Goal: Information Seeking & Learning: Learn about a topic

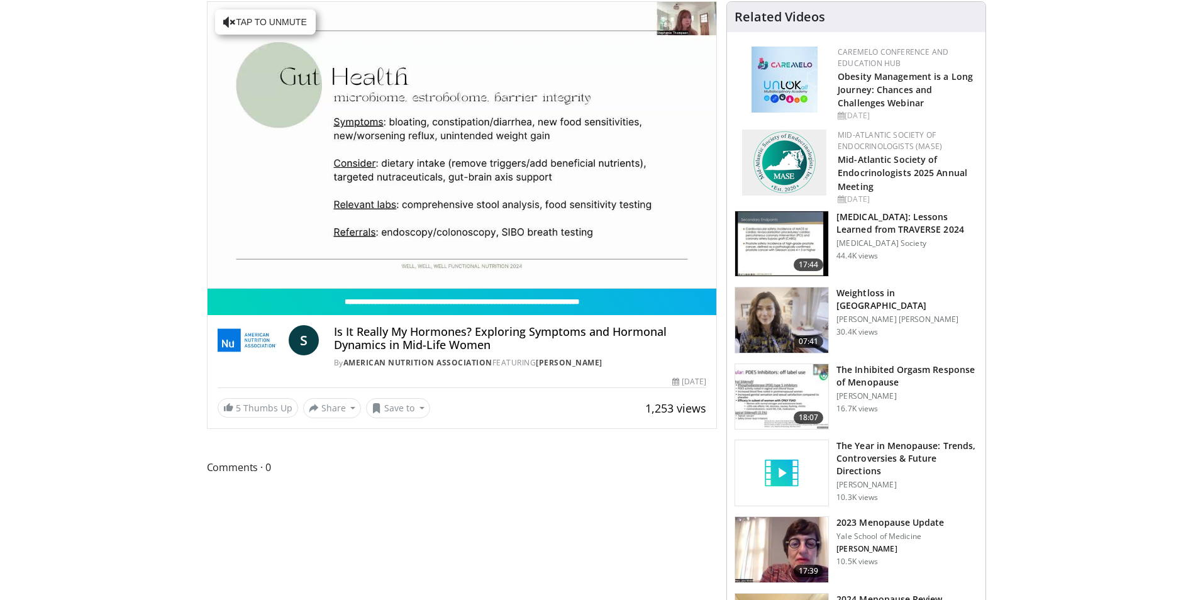
scroll to position [63, 0]
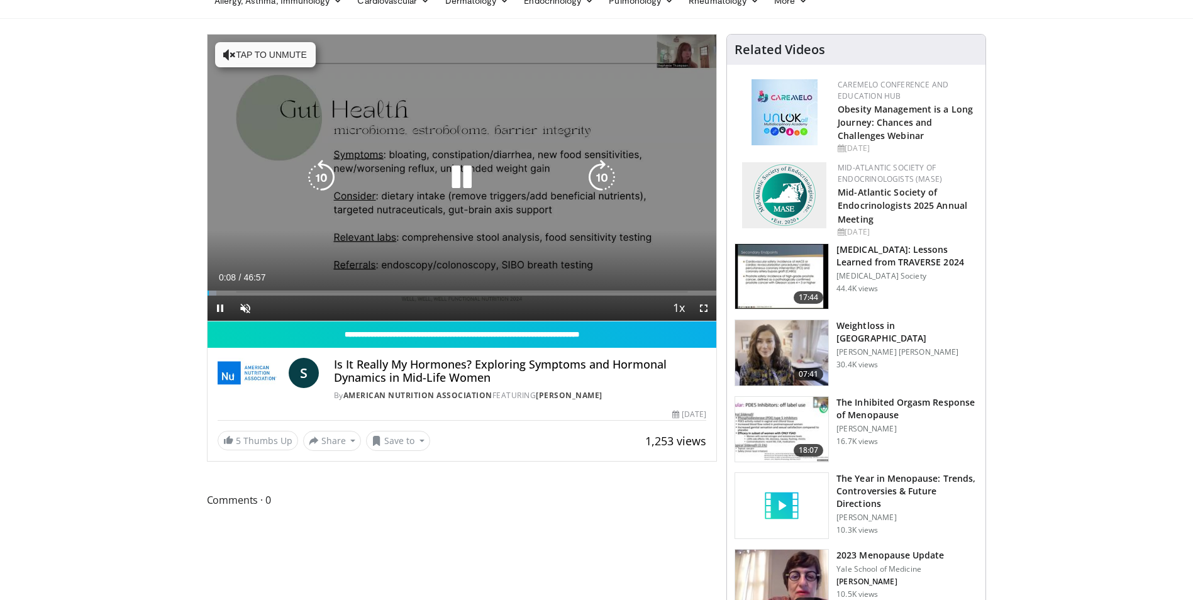
click at [258, 54] on button "Tap to unmute" at bounding box center [265, 54] width 101 height 25
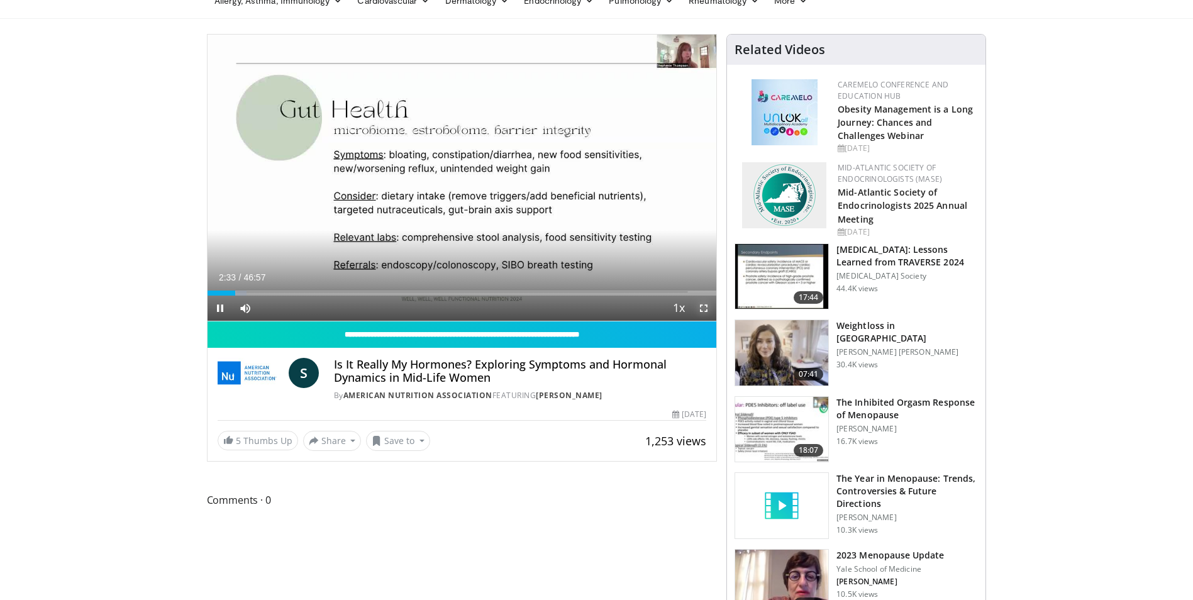
click at [701, 302] on span "Video Player" at bounding box center [703, 308] width 25 height 25
click at [273, 289] on div "Loaded : 13.84% 06:05 06:05" at bounding box center [462, 290] width 509 height 12
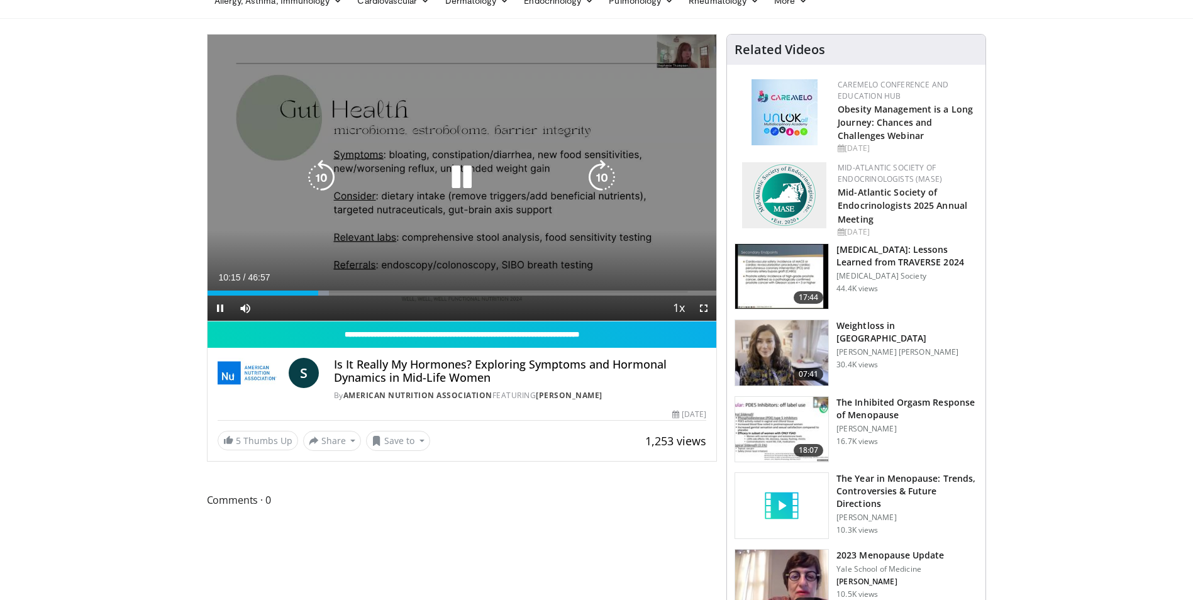
click at [452, 174] on icon "Video Player" at bounding box center [461, 177] width 35 height 35
click at [458, 167] on icon "Video Player" at bounding box center [461, 177] width 35 height 35
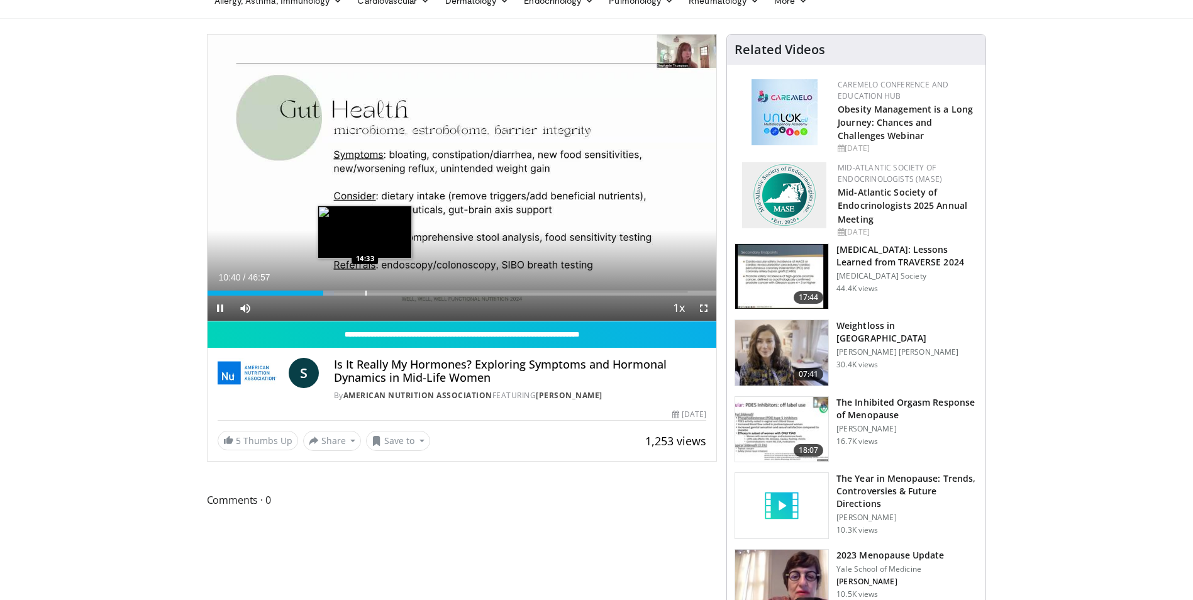
click at [365, 286] on div "Loaded : 24.84% 10:40 14:33" at bounding box center [462, 290] width 509 height 12
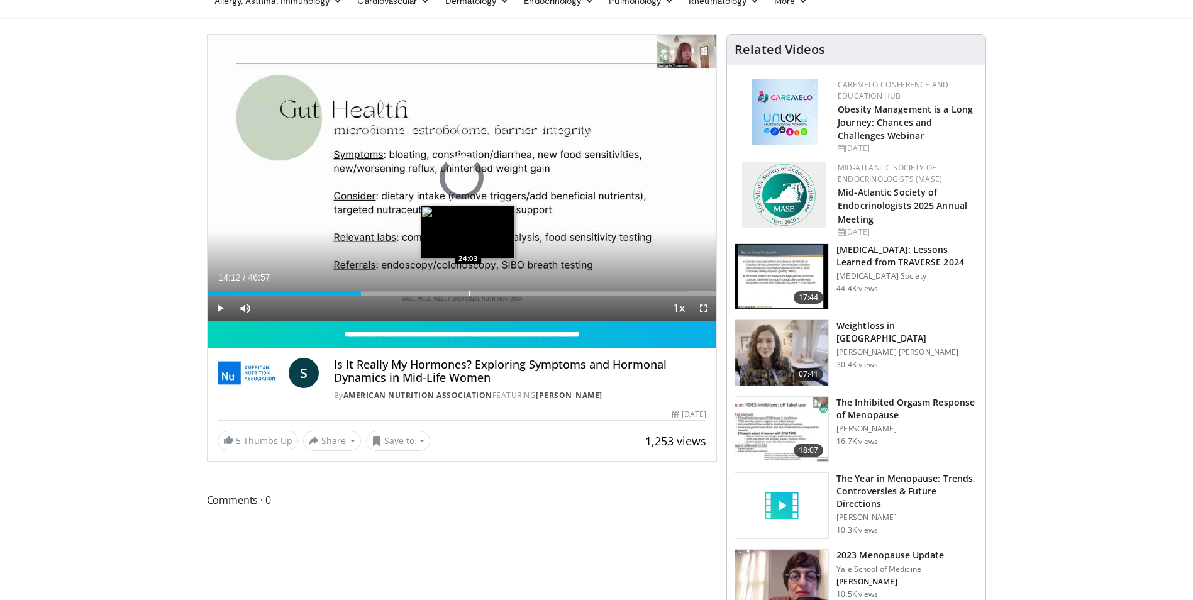
drag, startPoint x: 362, startPoint y: 291, endPoint x: 468, endPoint y: 291, distance: 106.9
click at [468, 291] on div "Progress Bar" at bounding box center [468, 293] width 1 height 5
drag, startPoint x: 466, startPoint y: 292, endPoint x: 448, endPoint y: 291, distance: 17.6
click at [451, 291] on div "Progress Bar" at bounding box center [451, 293] width 1 height 5
click at [497, 285] on div "Loaded : 49.69% 22:20 26:47" at bounding box center [462, 290] width 509 height 12
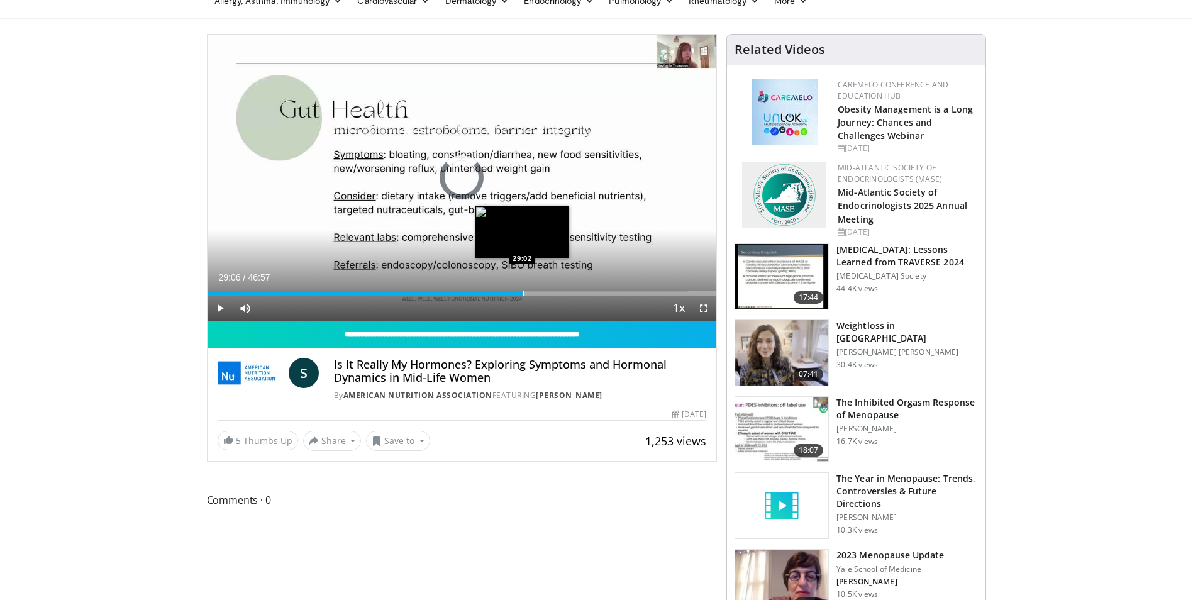
click at [523, 294] on div "Progress Bar" at bounding box center [523, 293] width 1 height 5
click at [570, 289] on div "Loaded : 64.24% 29:09 33:30" at bounding box center [462, 290] width 509 height 12
drag, startPoint x: 568, startPoint y: 292, endPoint x: 557, endPoint y: 291, distance: 11.3
click at [557, 291] on div "Progress Bar" at bounding box center [557, 293] width 1 height 5
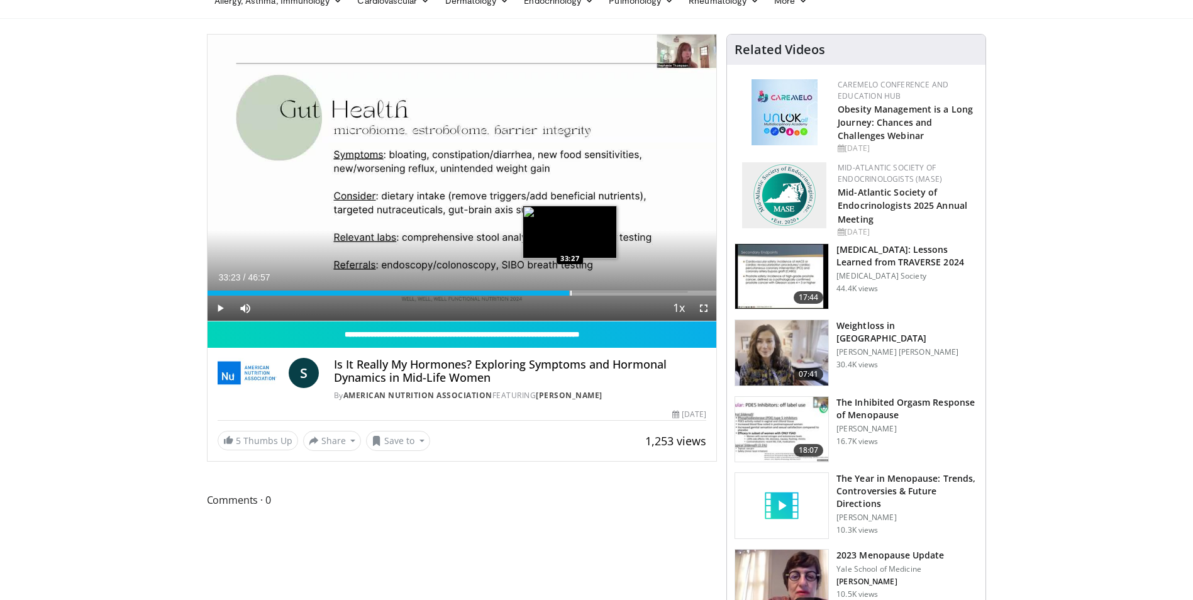
click at [570, 291] on div "Progress Bar" at bounding box center [570, 293] width 1 height 5
click at [577, 294] on div "Progress Bar" at bounding box center [577, 293] width 1 height 5
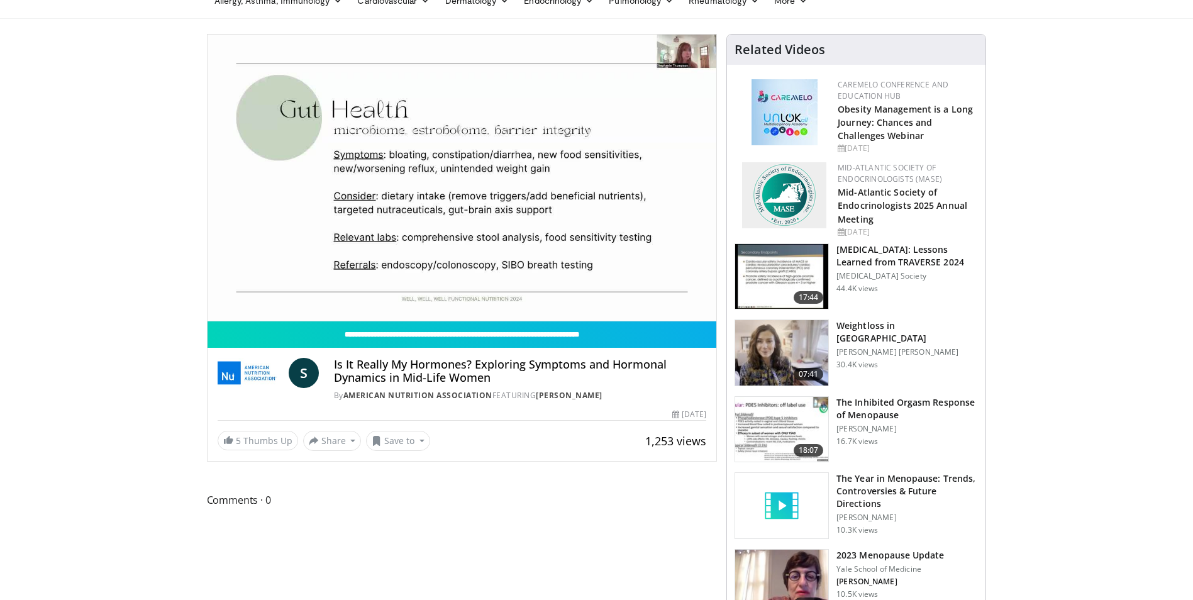
click at [583, 294] on div "10 seconds Tap to unmute" at bounding box center [462, 178] width 509 height 286
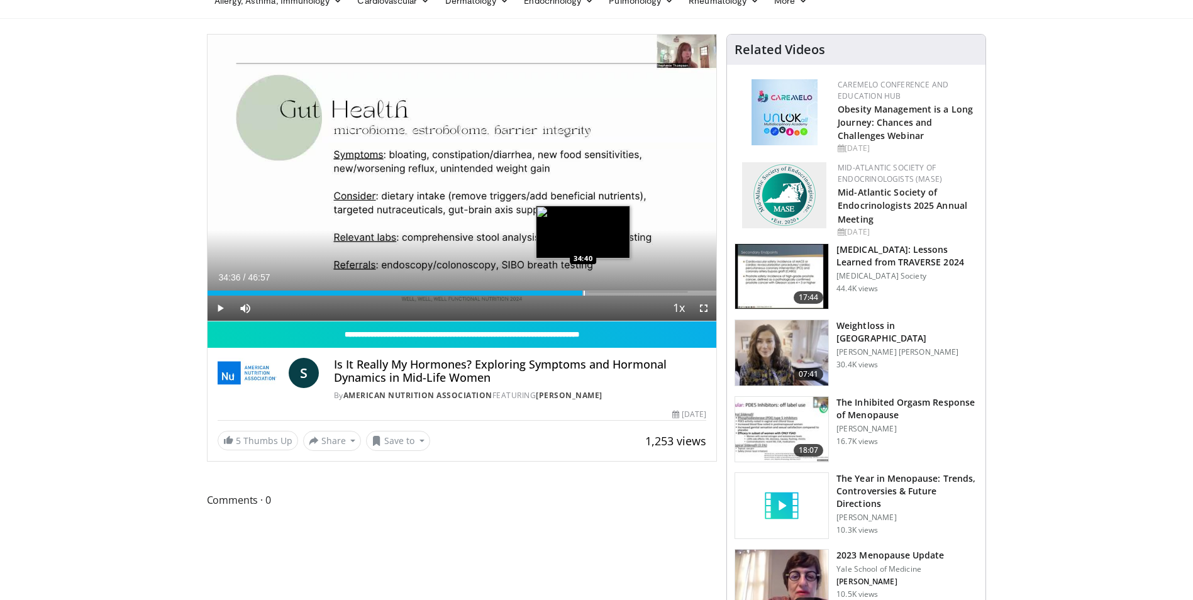
click at [584, 294] on div "Progress Bar" at bounding box center [584, 293] width 1 height 5
click at [590, 292] on div "Progress Bar" at bounding box center [590, 293] width 1 height 5
click at [599, 293] on div "Progress Bar" at bounding box center [599, 293] width 1 height 5
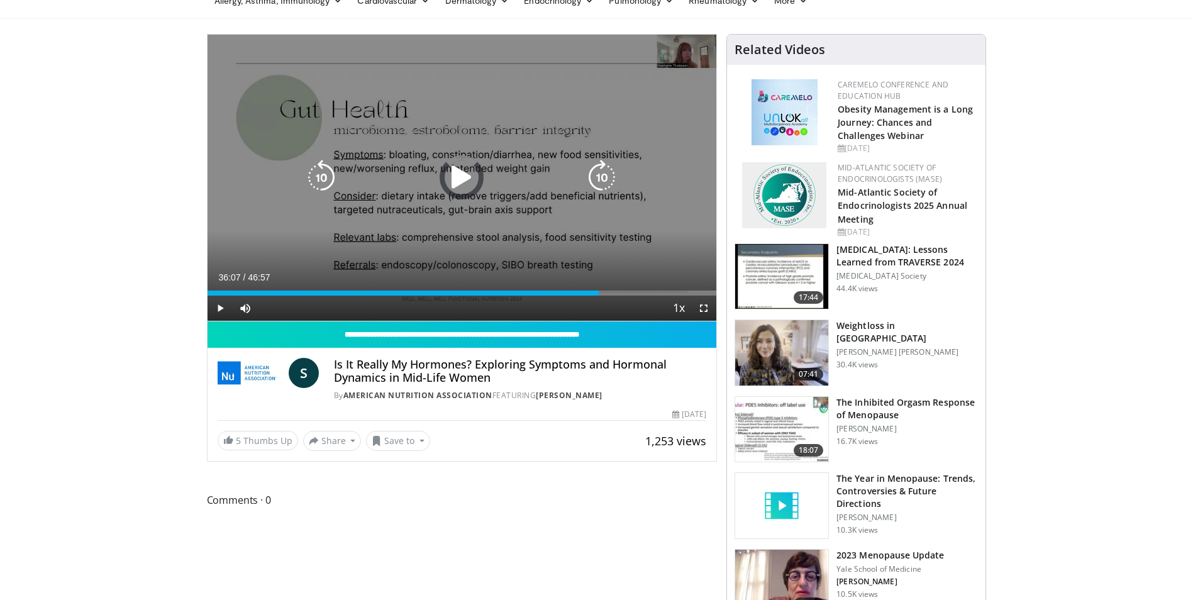
click at [464, 169] on icon "Video Player" at bounding box center [461, 177] width 35 height 35
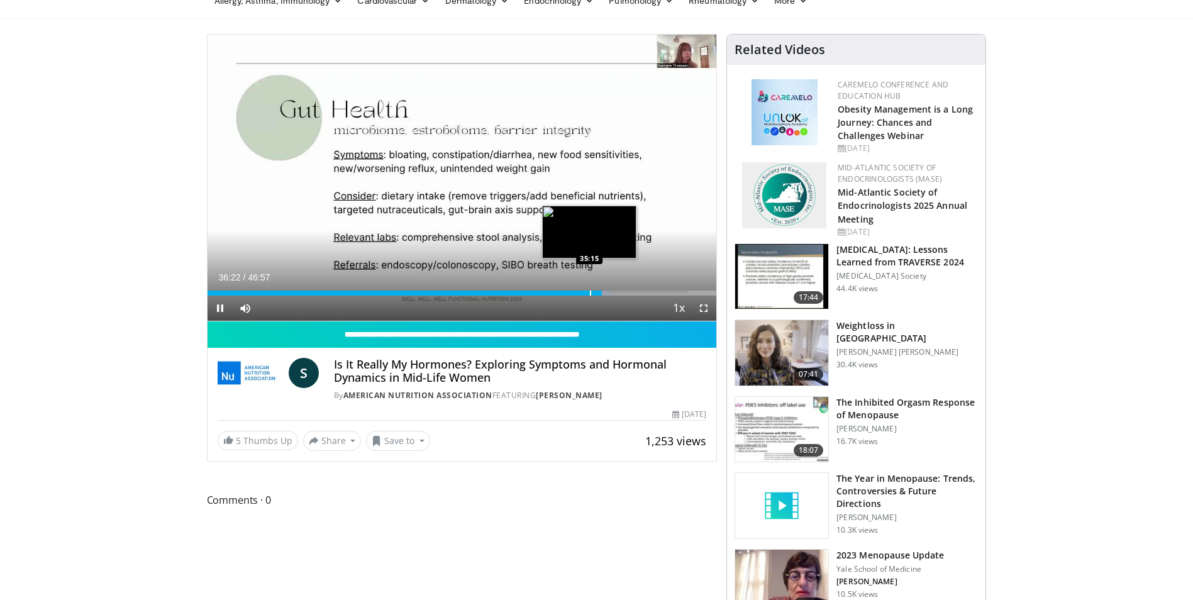
click at [590, 291] on div "Progress Bar" at bounding box center [590, 293] width 1 height 5
click at [617, 291] on div "Progress Bar" at bounding box center [617, 293] width 1 height 5
click at [631, 291] on div "Progress Bar" at bounding box center [631, 293] width 1 height 5
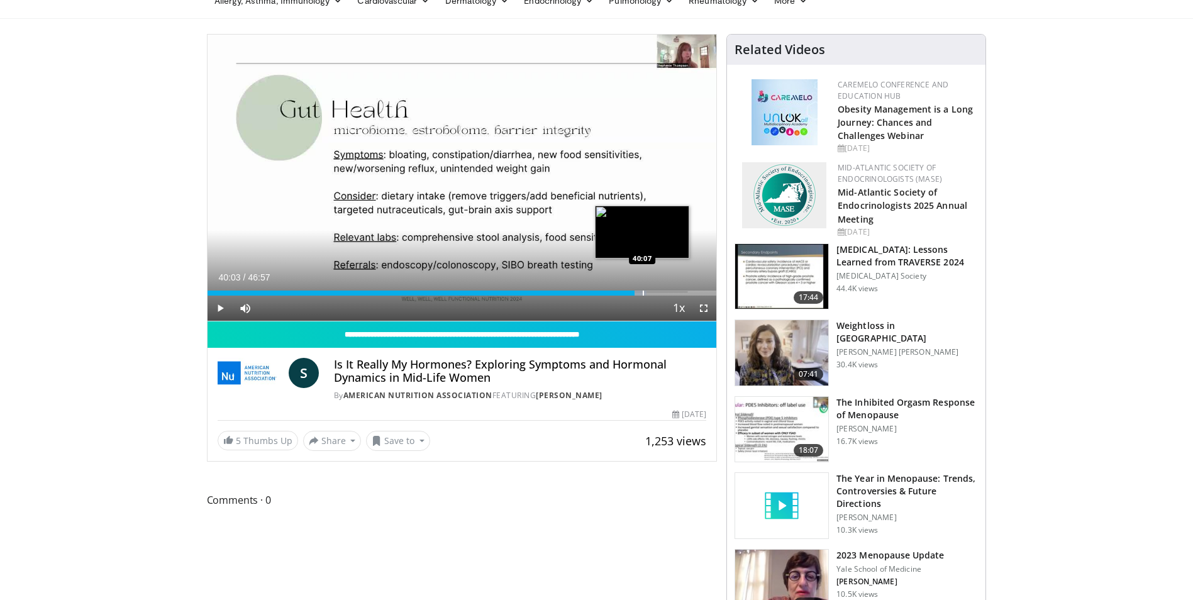
click at [643, 292] on div "Progress Bar" at bounding box center [643, 293] width 1 height 5
click at [648, 294] on div "Progress Bar" at bounding box center [648, 293] width 1 height 5
click at [676, 291] on div "Progress Bar" at bounding box center [676, 293] width 1 height 5
click at [685, 291] on div "Progress Bar" at bounding box center [685, 293] width 1 height 5
click at [697, 294] on div "Progress Bar" at bounding box center [697, 293] width 1 height 5
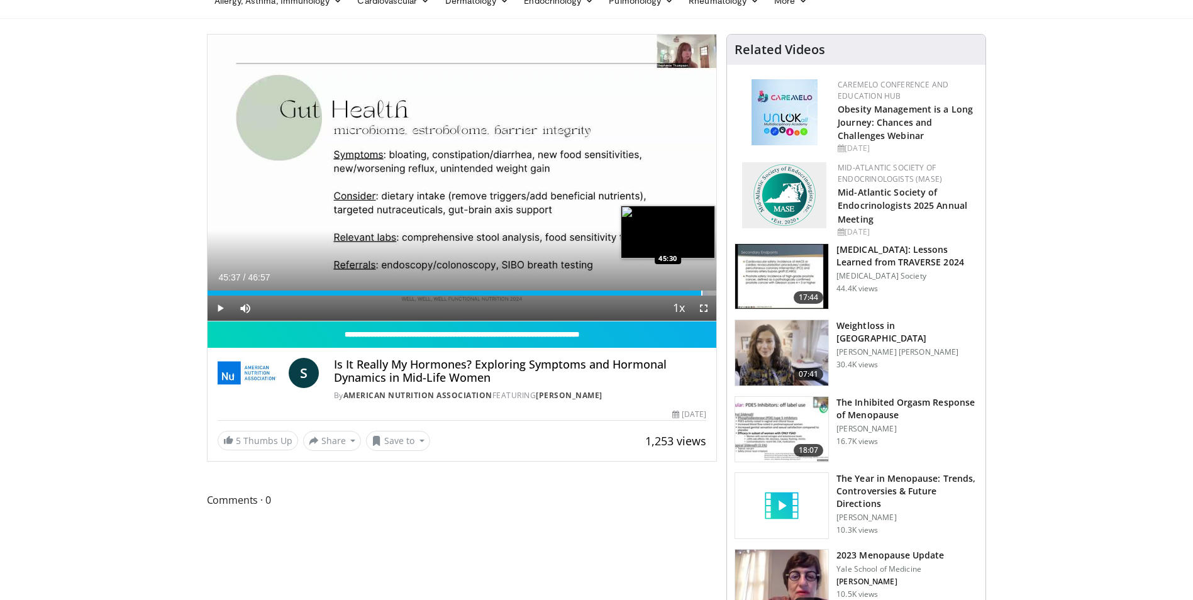
click at [702, 294] on div "Progress Bar" at bounding box center [701, 293] width 1 height 5
click at [713, 294] on div "Progress Bar" at bounding box center [713, 293] width 1 height 5
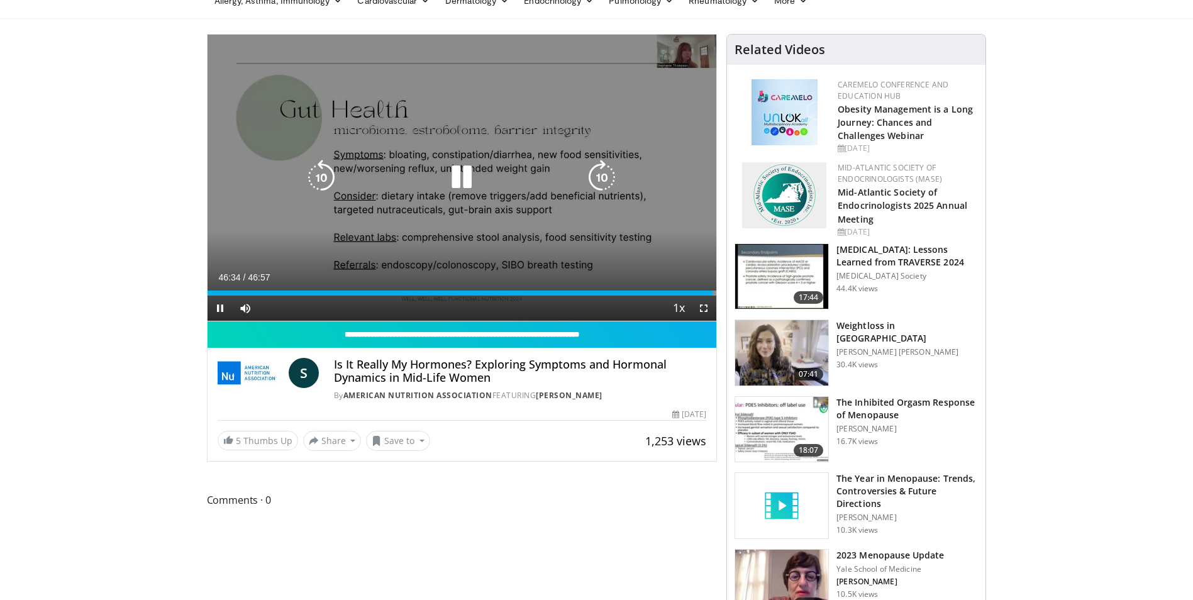
click at [460, 180] on icon "Video Player" at bounding box center [461, 177] width 35 height 35
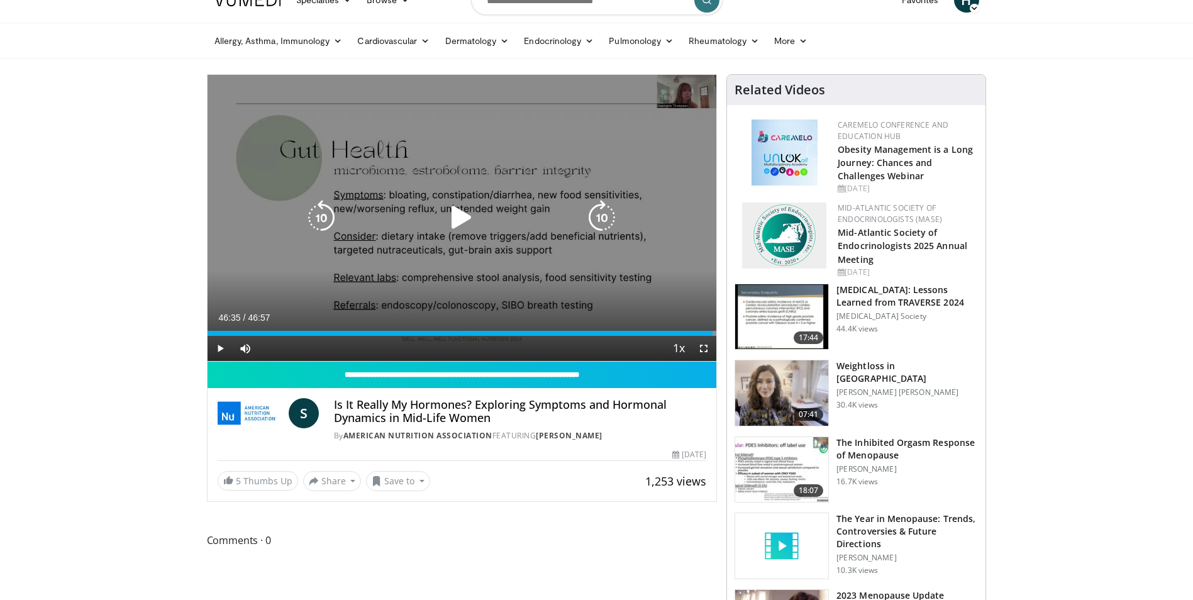
scroll to position [0, 0]
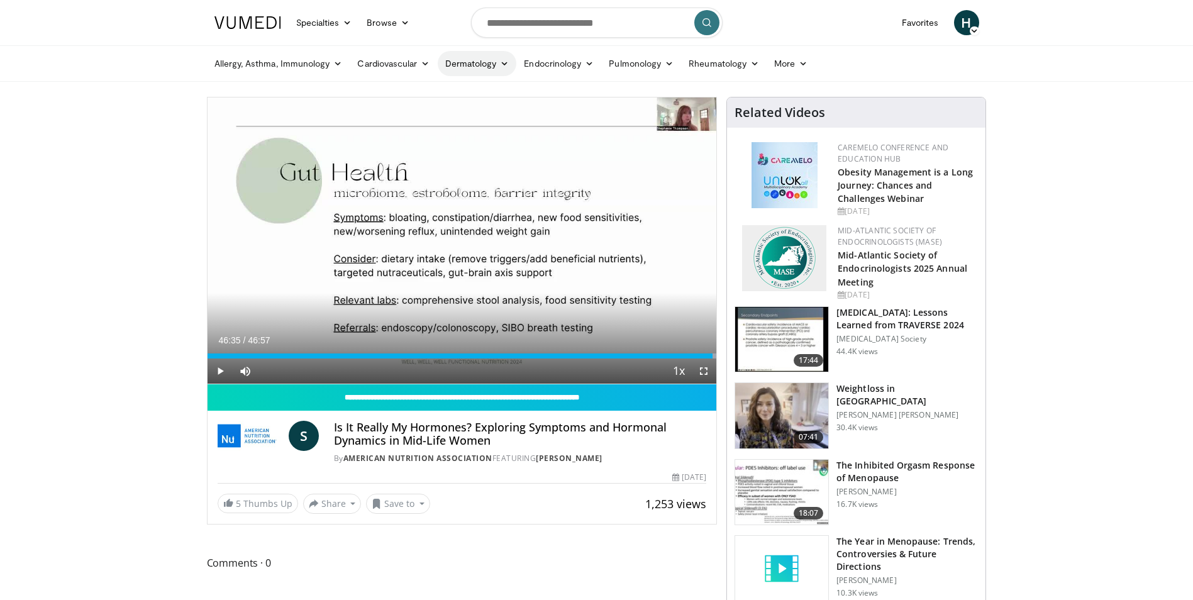
click at [457, 60] on link "Dermatology" at bounding box center [477, 63] width 79 height 25
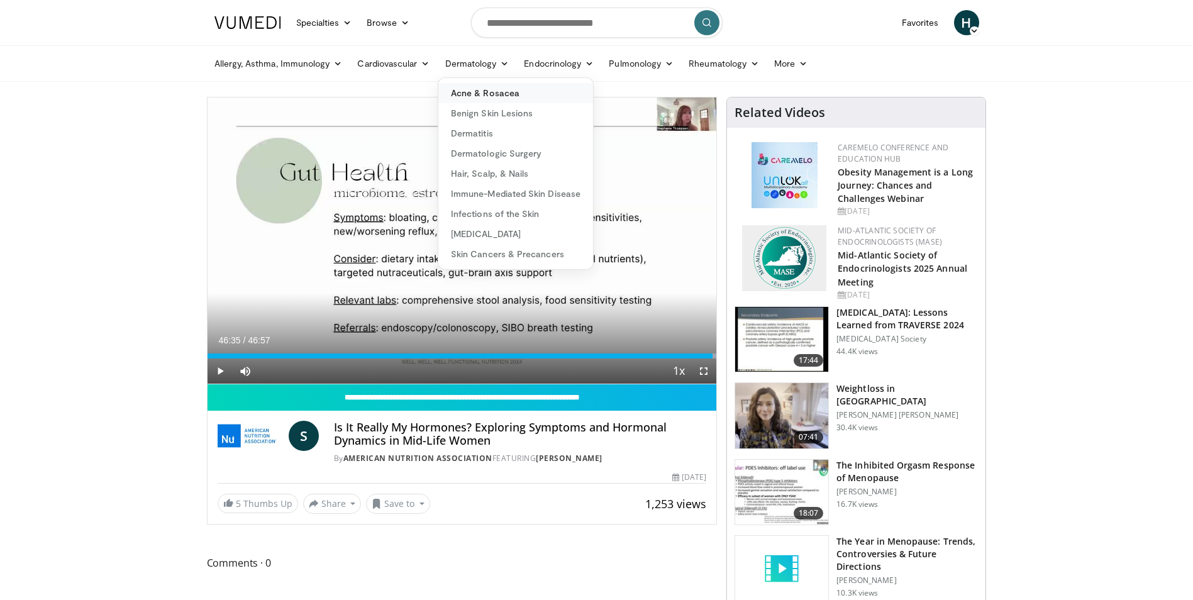
click at [503, 91] on link "Acne & Rosacea" at bounding box center [515, 93] width 155 height 20
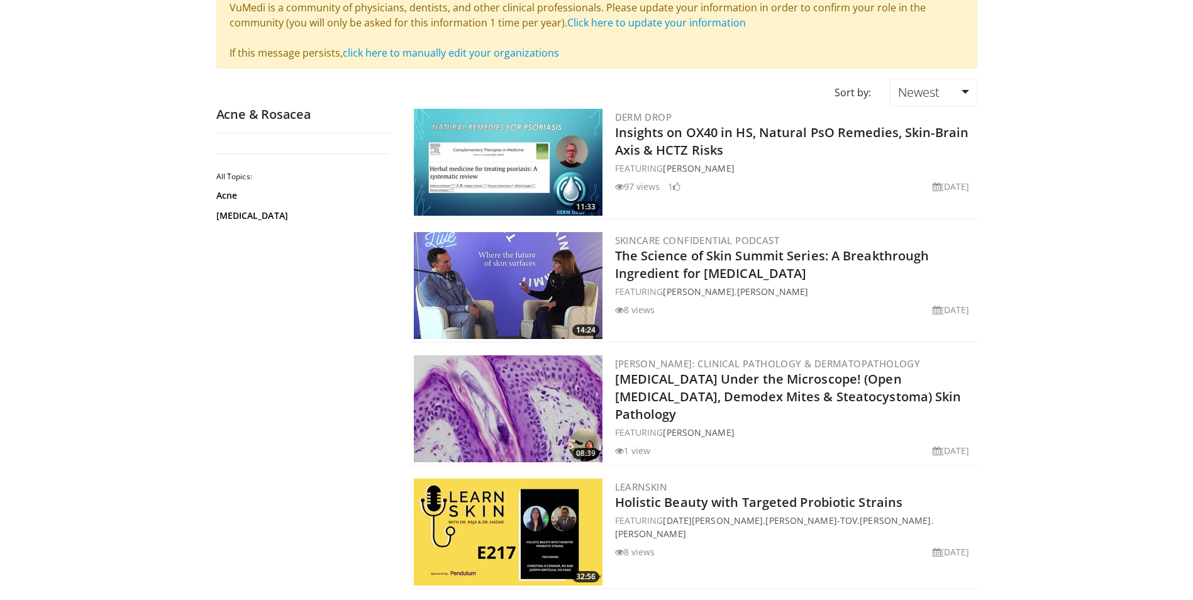
scroll to position [126, 0]
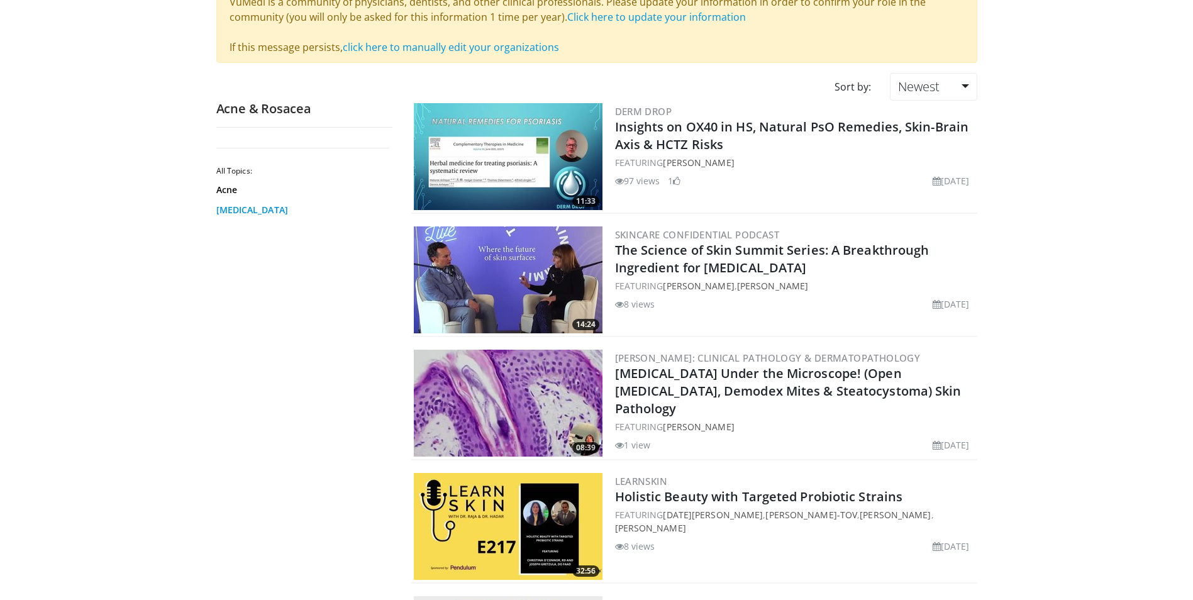
click at [236, 206] on link "[MEDICAL_DATA]" at bounding box center [301, 210] width 170 height 13
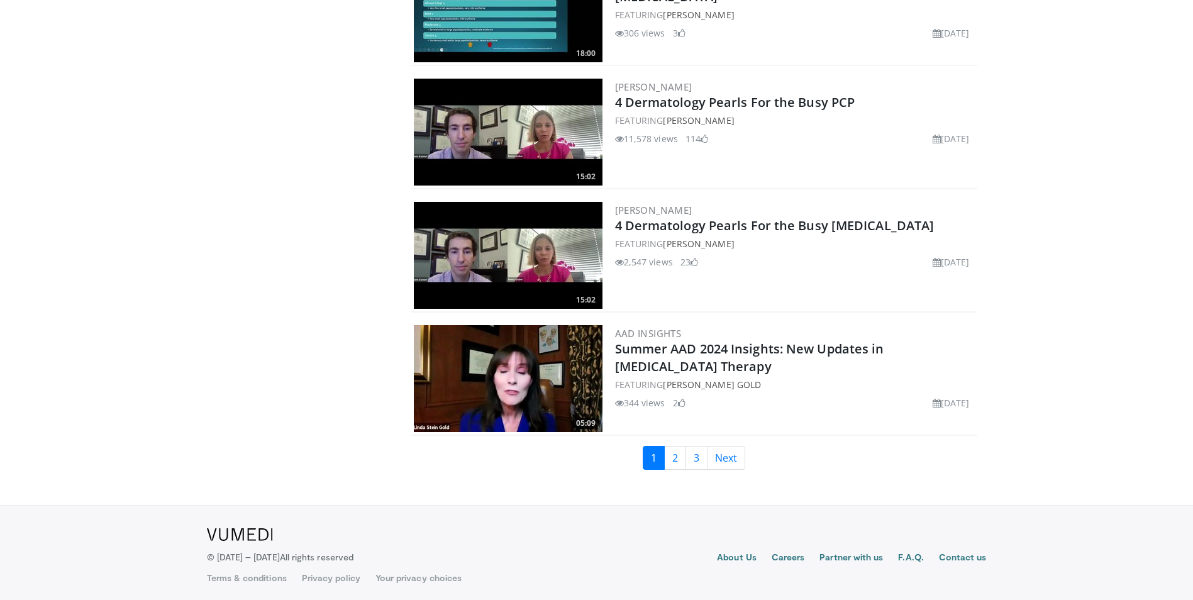
scroll to position [2779, 0]
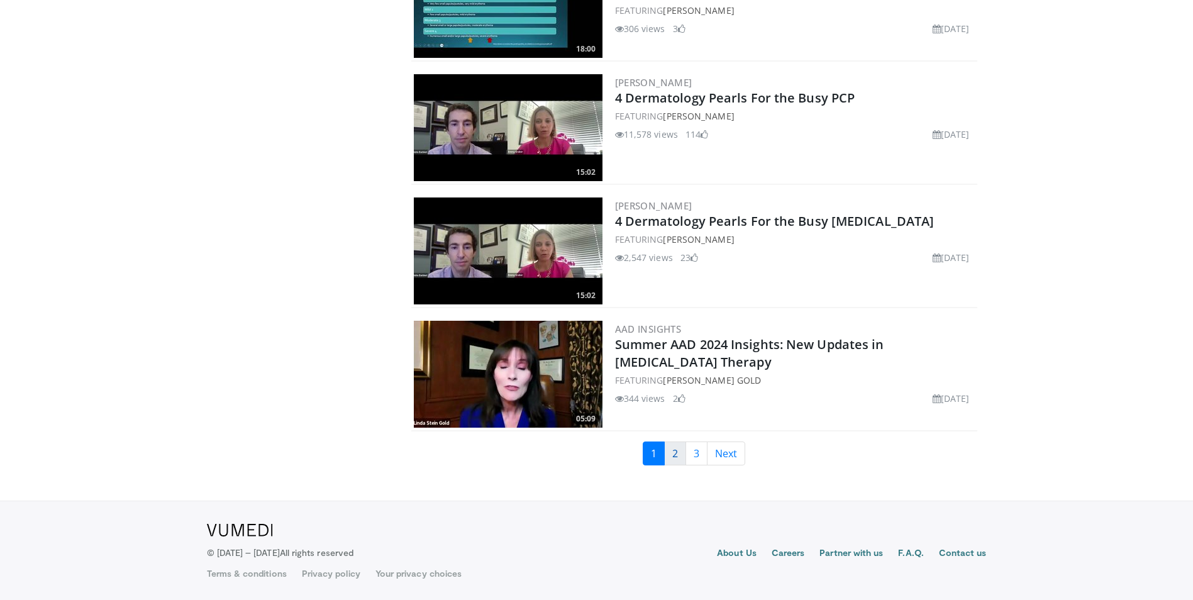
click at [671, 452] on link "2" at bounding box center [675, 453] width 22 height 24
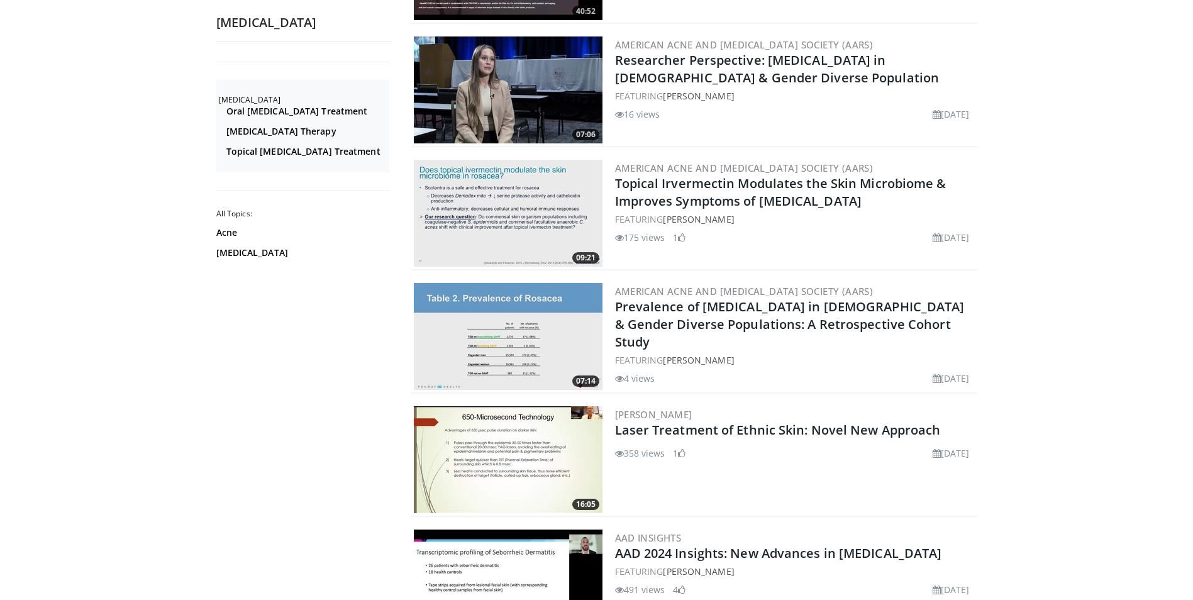
scroll to position [252, 0]
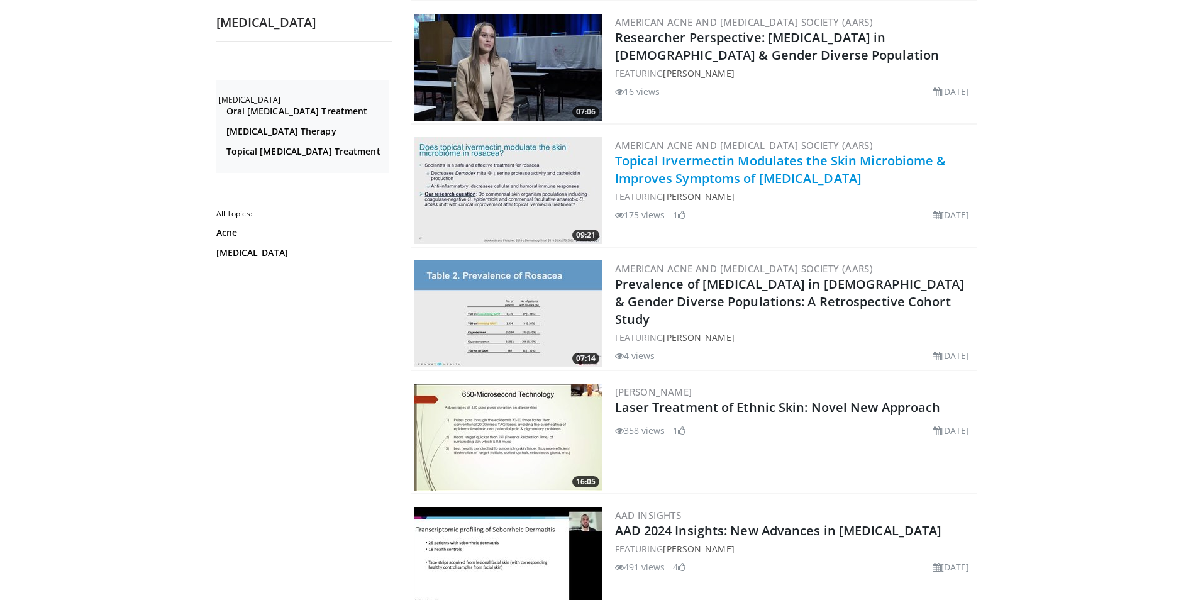
click at [776, 167] on link "Topical Irvermectin Modulates the Skin Microbiome & Improves Symptoms of [MEDIC…" at bounding box center [780, 169] width 331 height 35
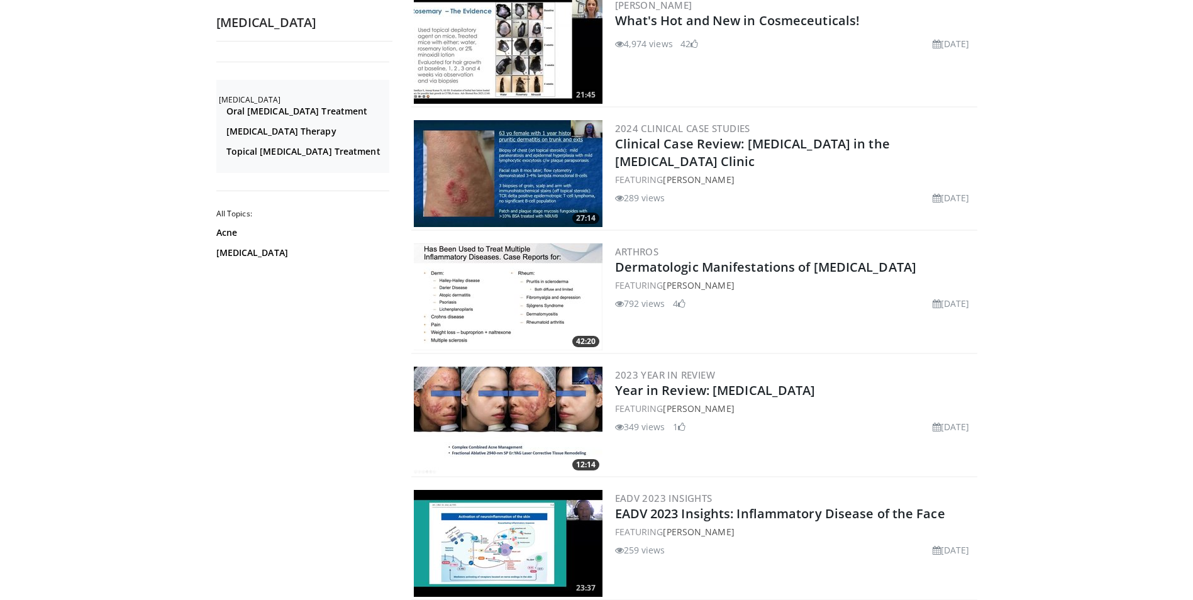
scroll to position [1132, 0]
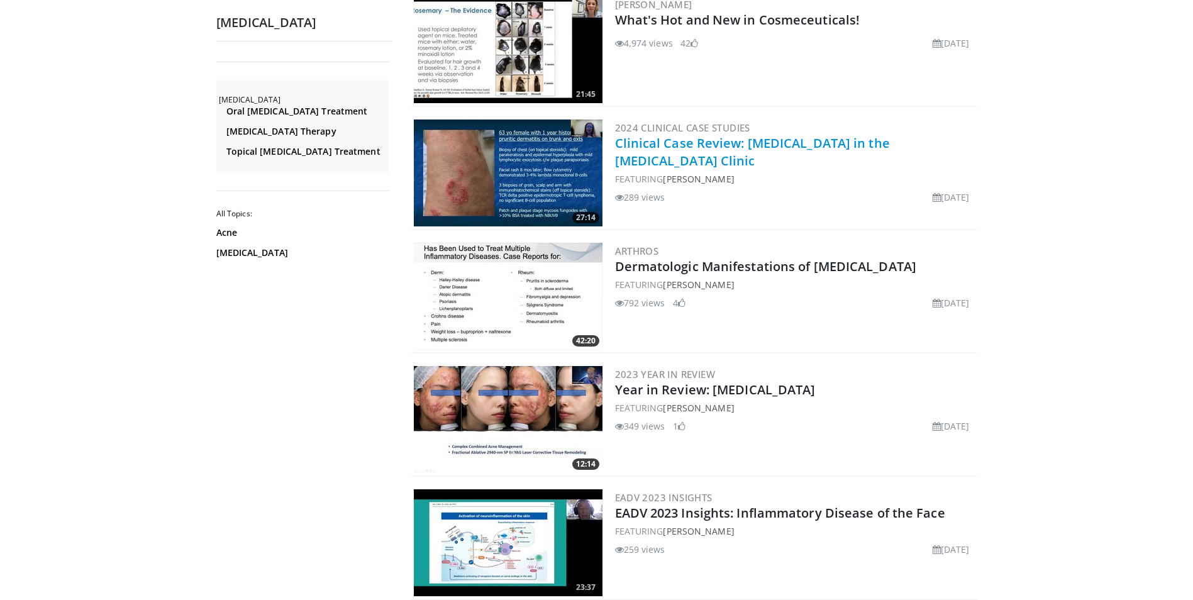
click at [702, 143] on link "Clinical Case Review: Cutaneous T Cell Lymphoma in the Patch Test Clinic" at bounding box center [752, 152] width 275 height 35
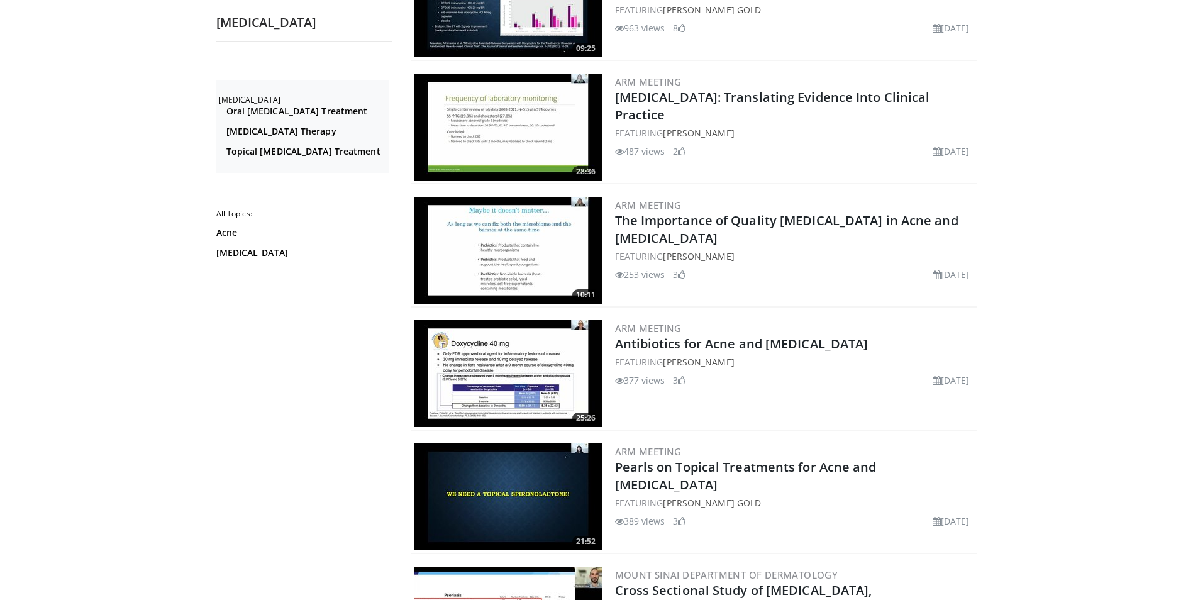
scroll to position [1949, 0]
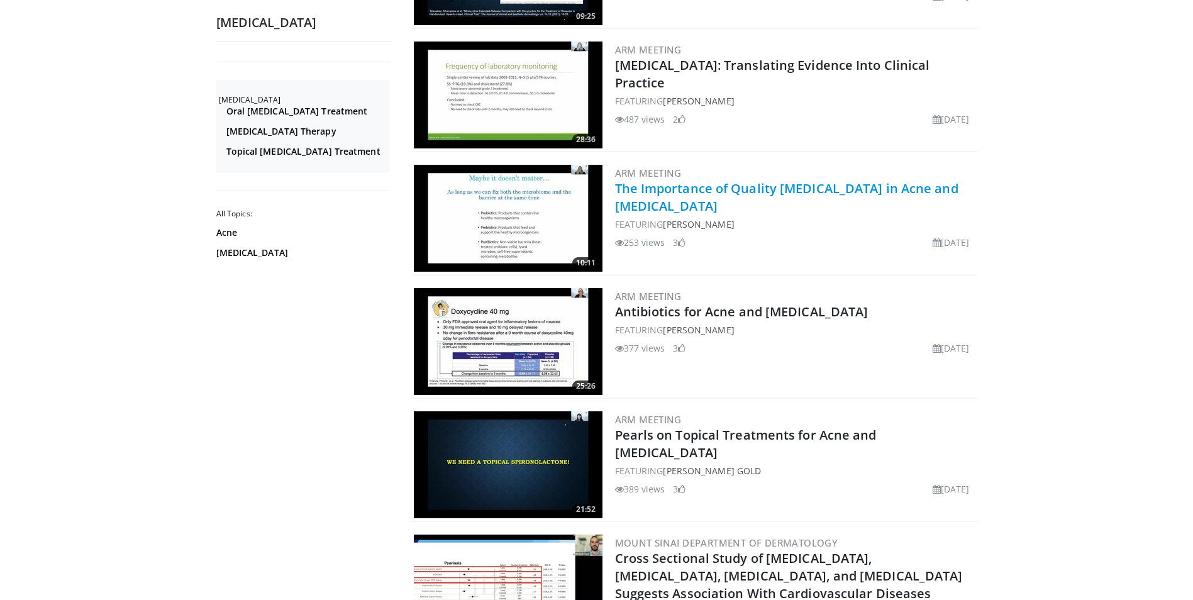
click at [692, 187] on link "The Importance of Quality Skin Care in Acne and Rosacea" at bounding box center [786, 197] width 343 height 35
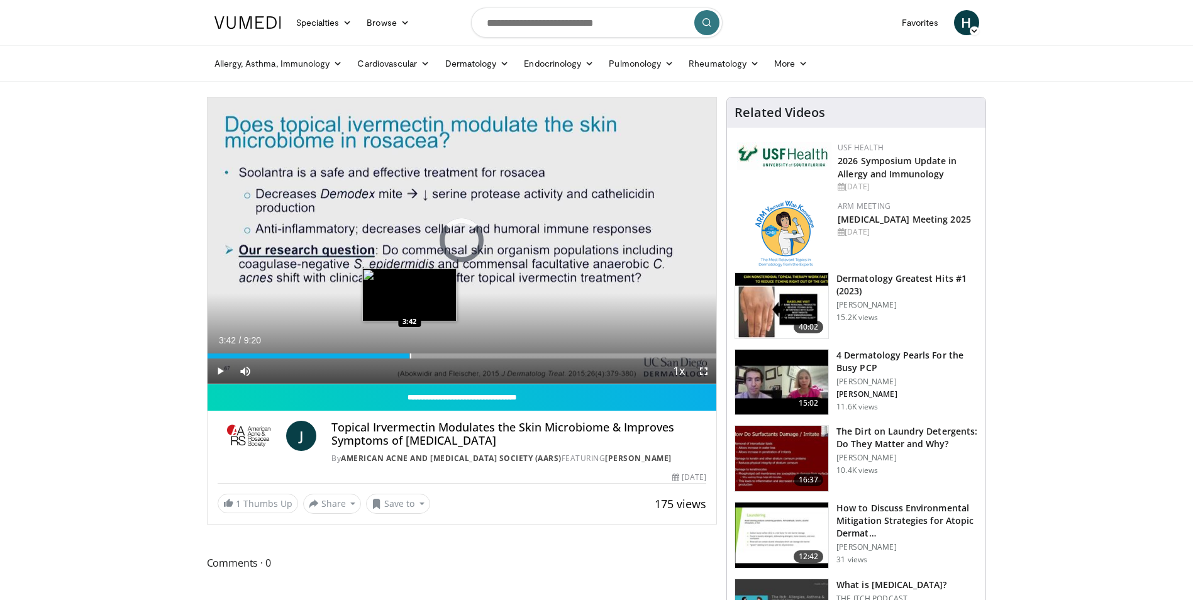
click at [409, 355] on div "Loaded : 35.39% 3:42 3:42" at bounding box center [462, 355] width 509 height 5
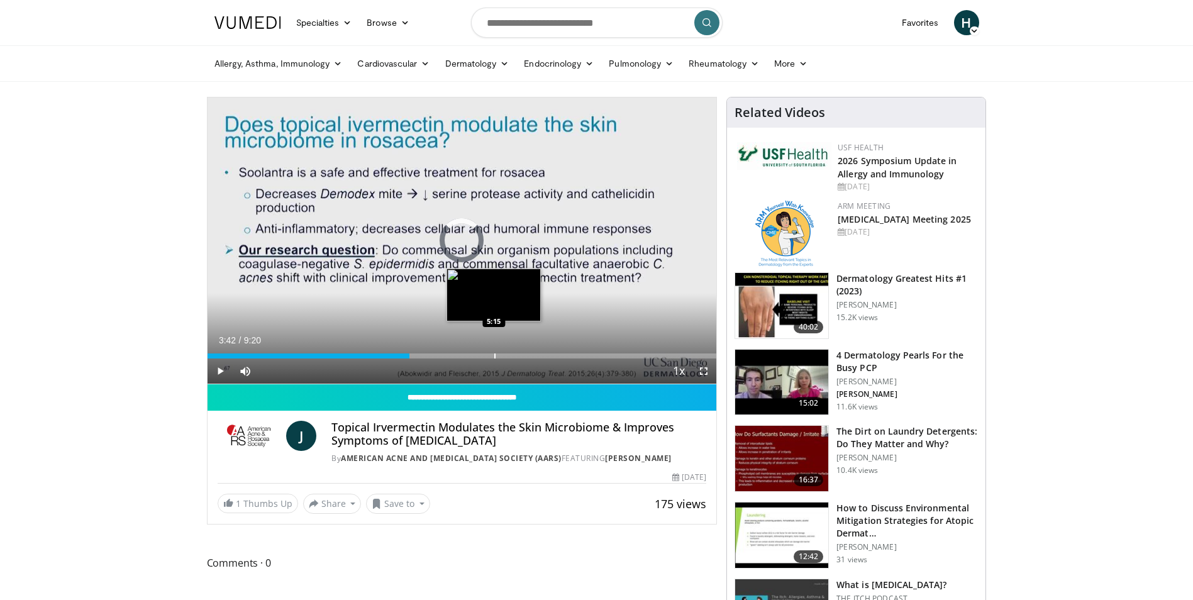
click at [494, 353] on div "Progress Bar" at bounding box center [494, 355] width 1 height 5
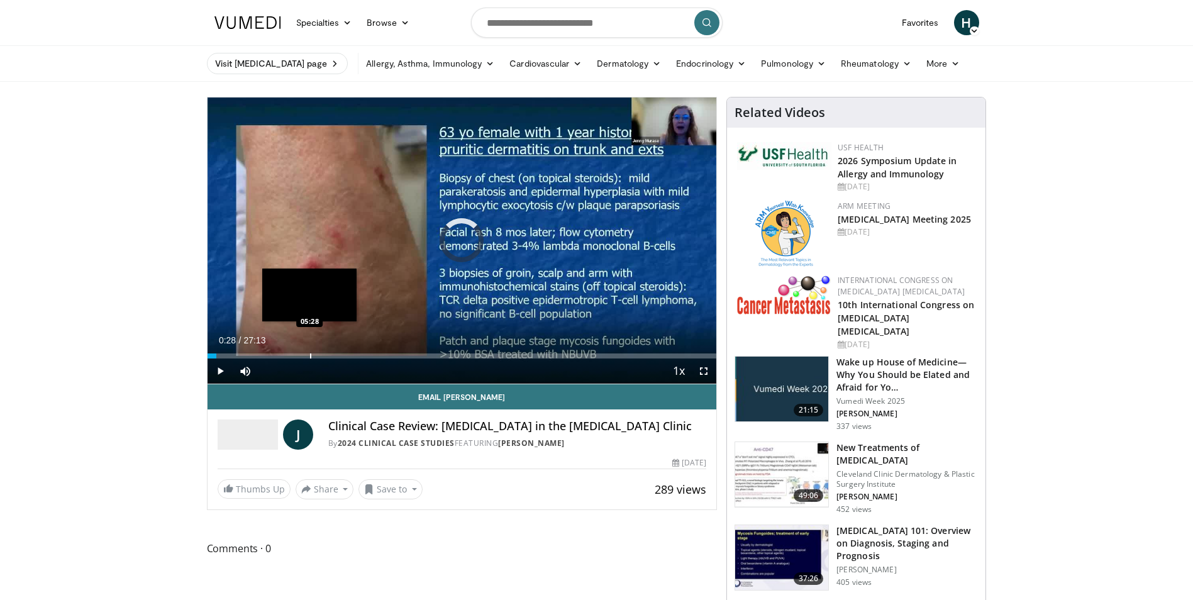
drag, startPoint x: 214, startPoint y: 353, endPoint x: 309, endPoint y: 352, distance: 95.0
click at [309, 352] on div "Loaded : 0.00% 05:26 05:28" at bounding box center [462, 352] width 509 height 12
drag, startPoint x: 306, startPoint y: 358, endPoint x: 258, endPoint y: 361, distance: 47.3
click at [258, 361] on div "Current Time 5:14 / Duration 27:13 Play Skip Backward Skip Forward Mute Loaded …" at bounding box center [462, 370] width 509 height 25
click at [242, 355] on div "Progress Bar" at bounding box center [242, 355] width 1 height 5
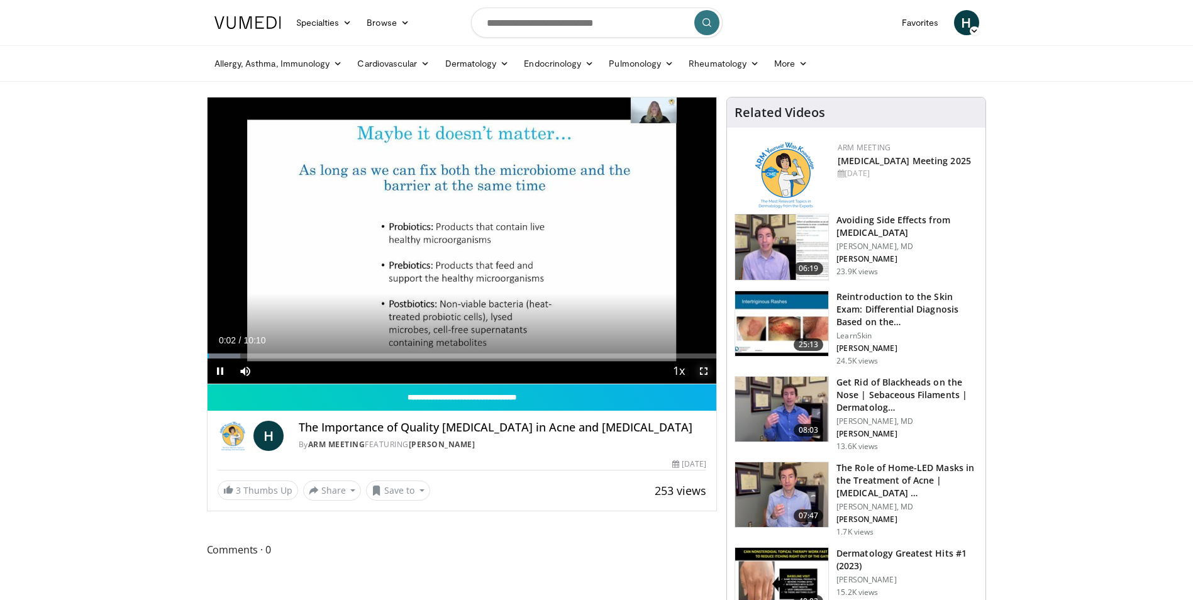
click at [702, 373] on span "Video Player" at bounding box center [703, 370] width 25 height 25
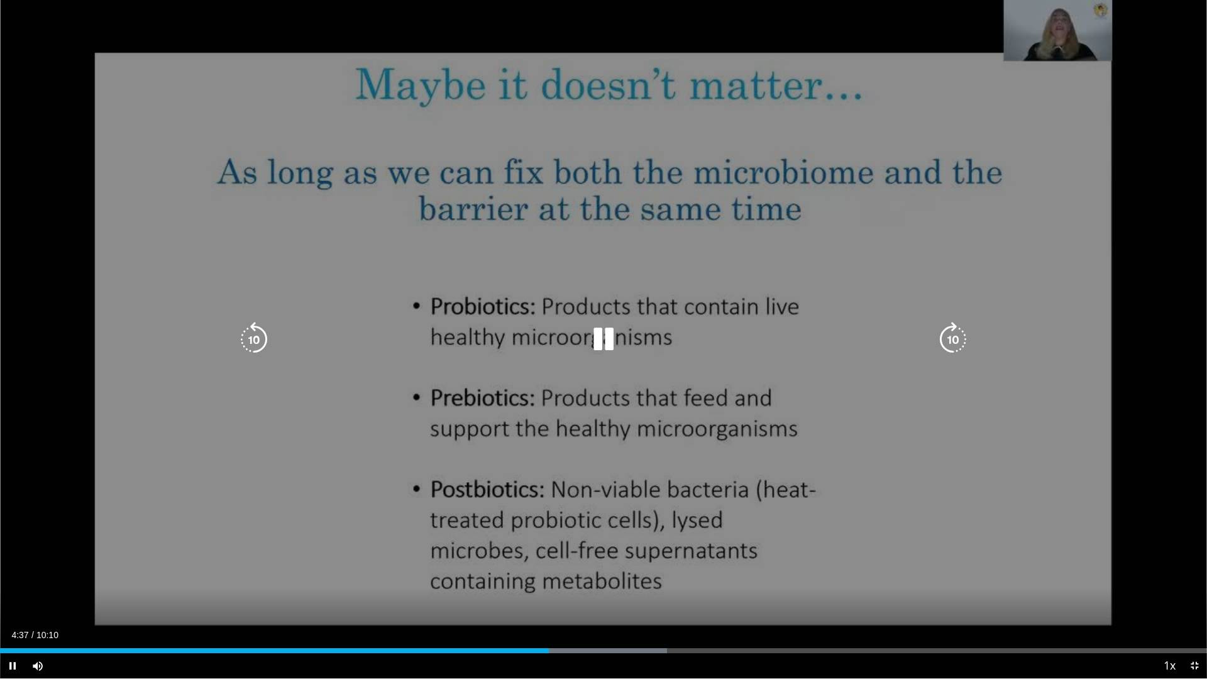
click at [601, 336] on icon "Video Player" at bounding box center [603, 339] width 35 height 35
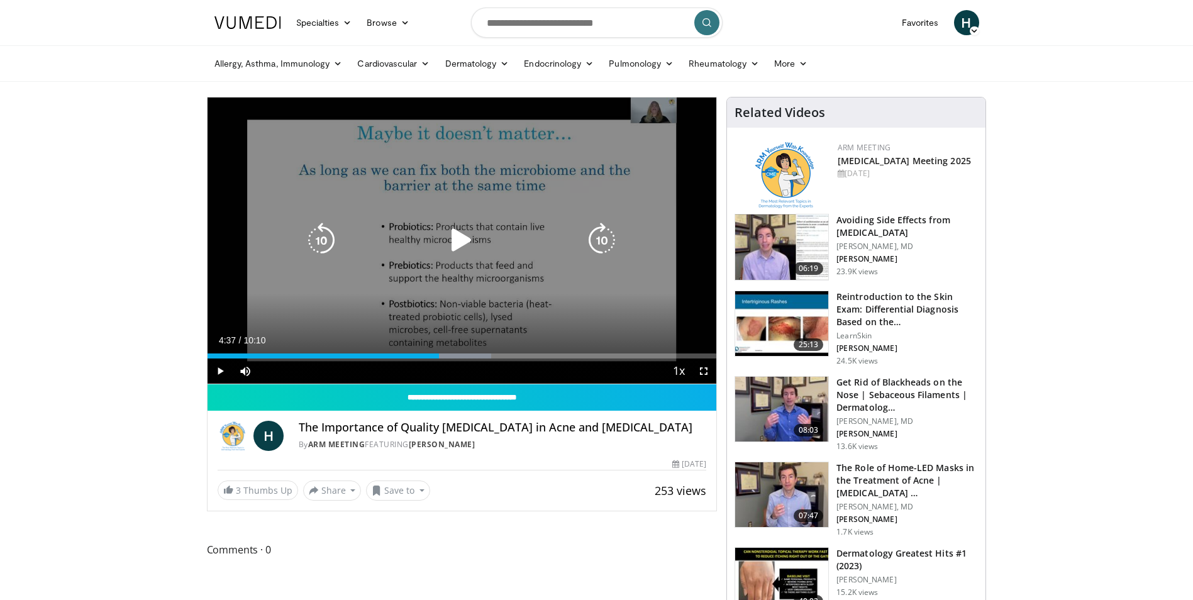
click at [458, 244] on icon "Video Player" at bounding box center [461, 240] width 35 height 35
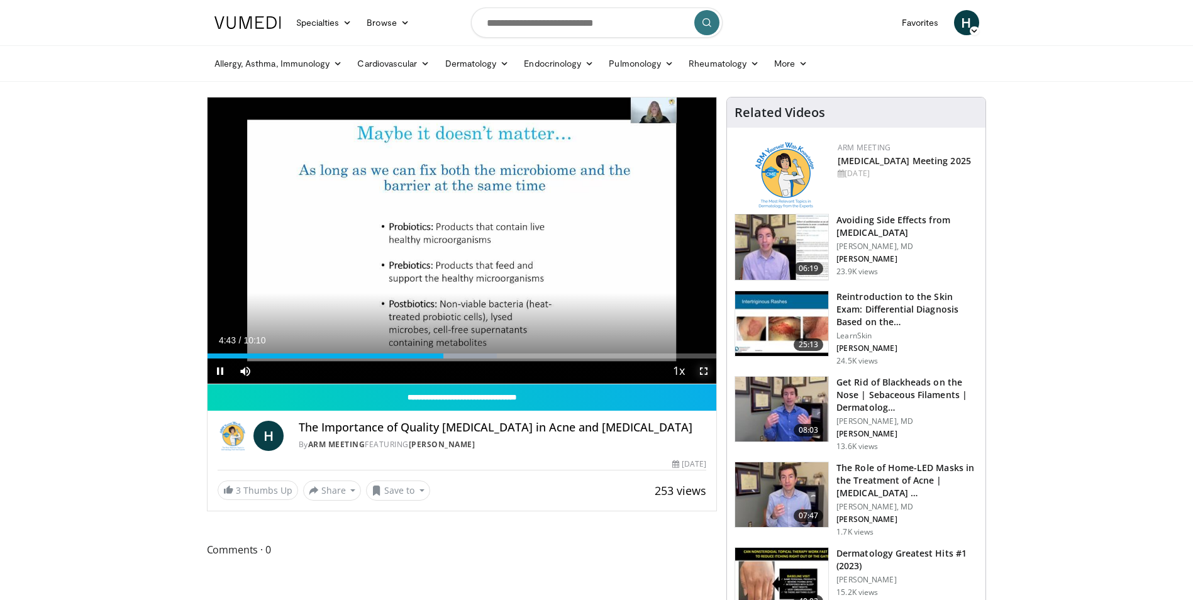
click at [706, 374] on span "Video Player" at bounding box center [703, 370] width 25 height 25
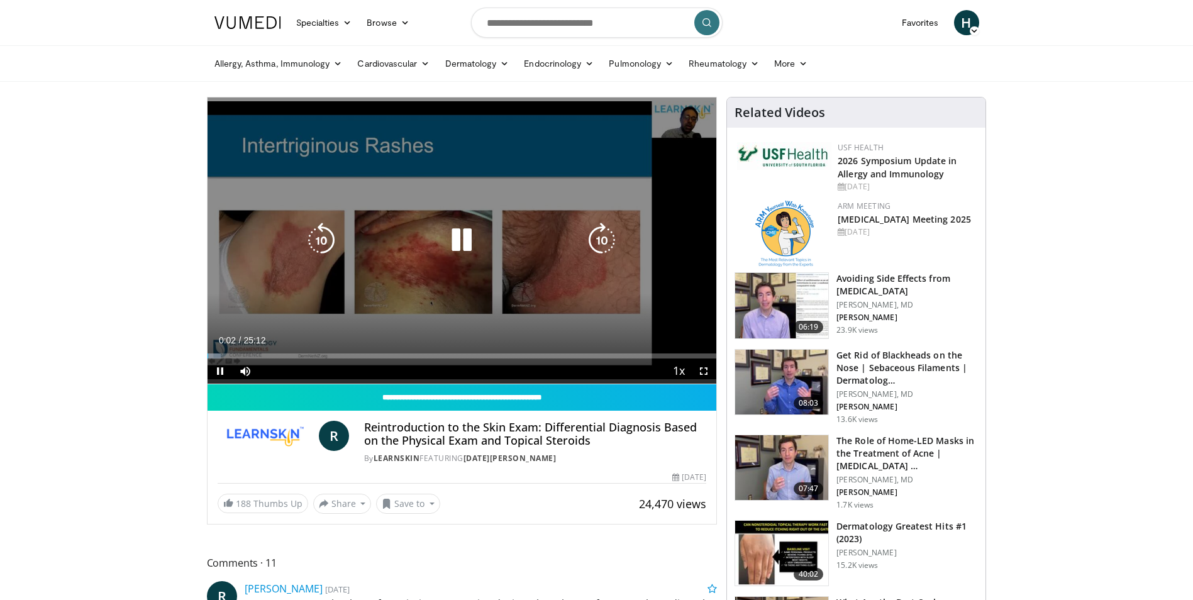
click at [460, 235] on icon "Video Player" at bounding box center [461, 240] width 35 height 35
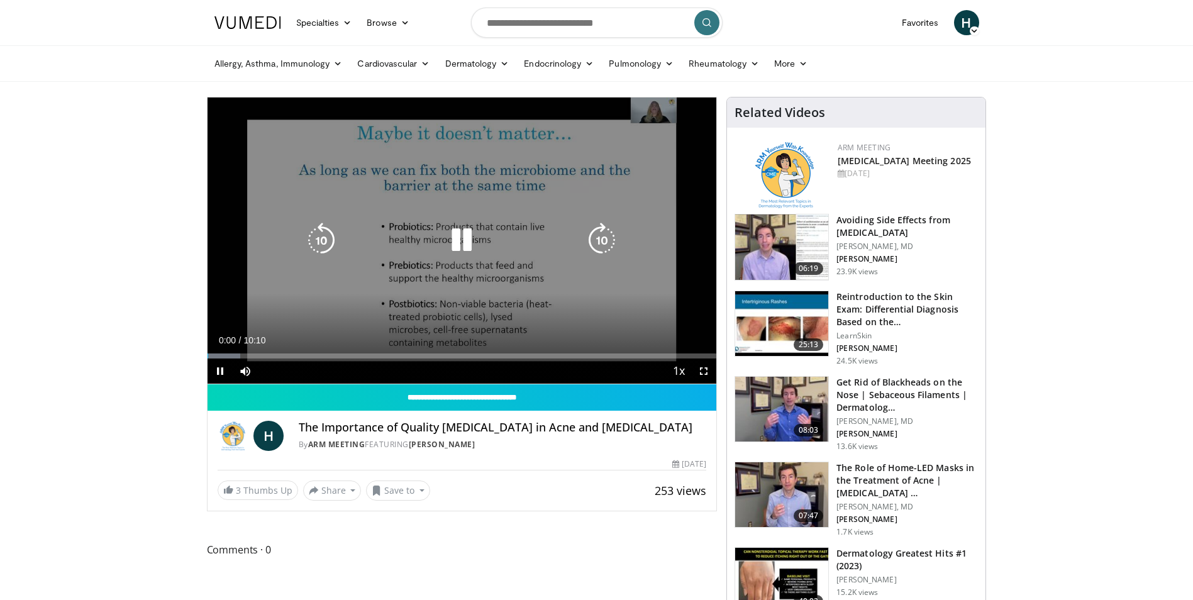
click at [465, 238] on icon "Video Player" at bounding box center [461, 240] width 35 height 35
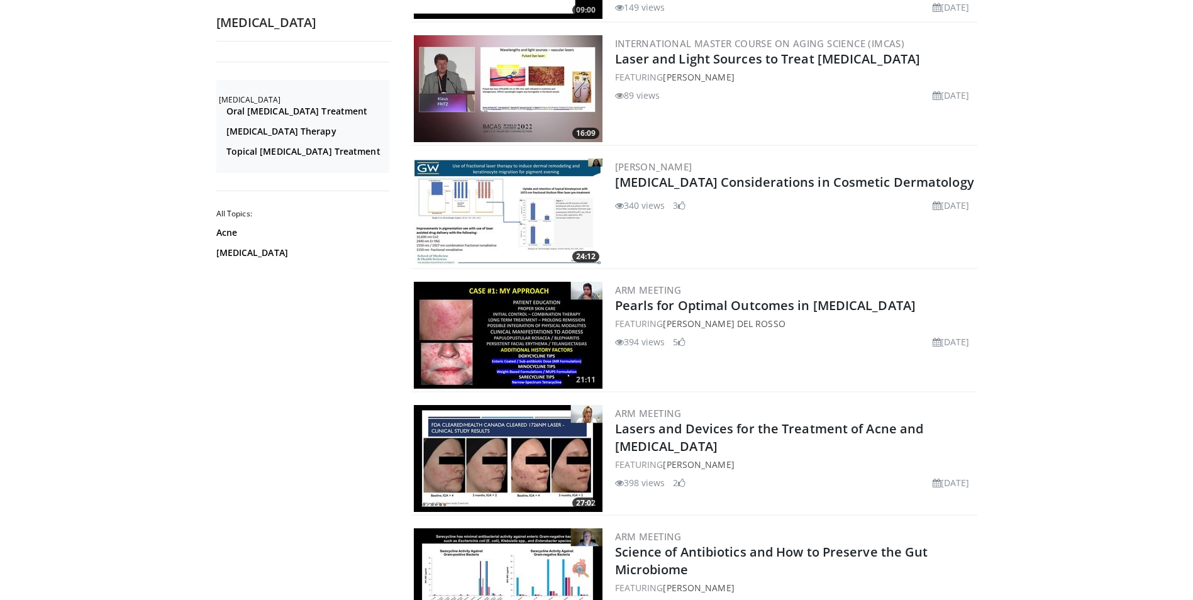
scroll to position [2578, 0]
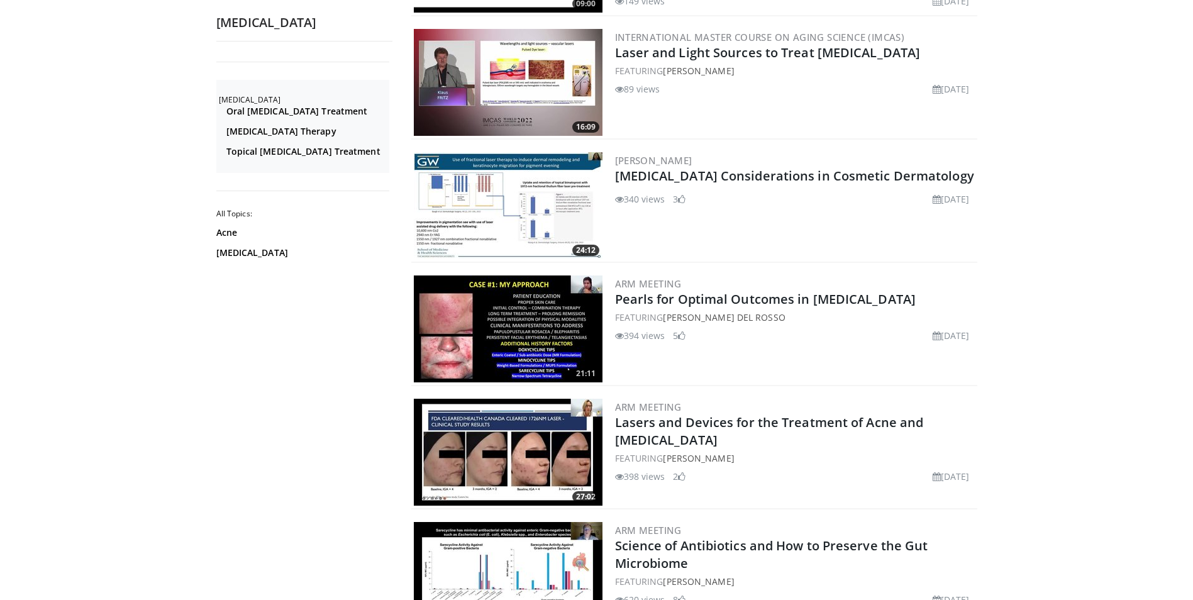
click at [445, 337] on img at bounding box center [508, 328] width 189 height 107
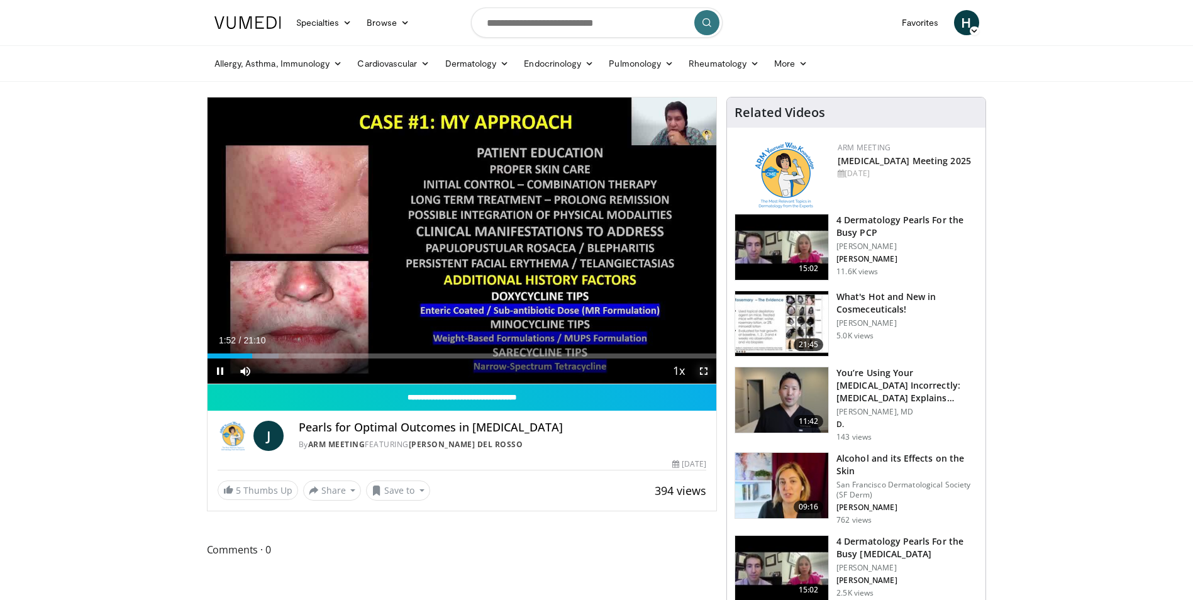
click at [701, 368] on span "Video Player" at bounding box center [703, 370] width 25 height 25
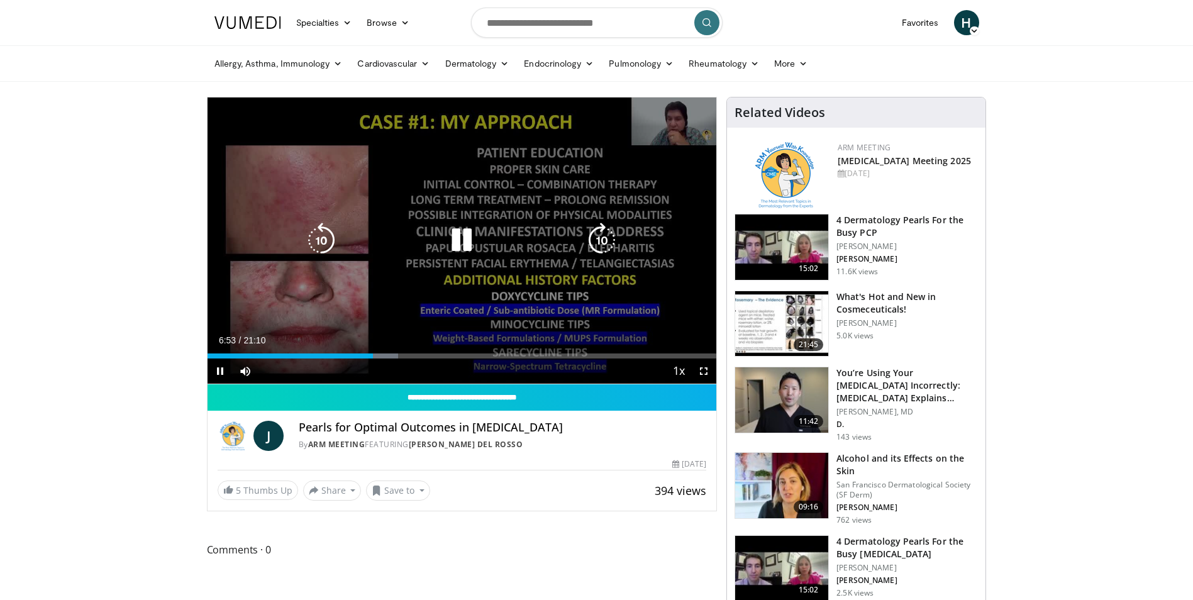
click at [462, 240] on icon "Video Player" at bounding box center [461, 240] width 35 height 35
